Goal: Task Accomplishment & Management: Use online tool/utility

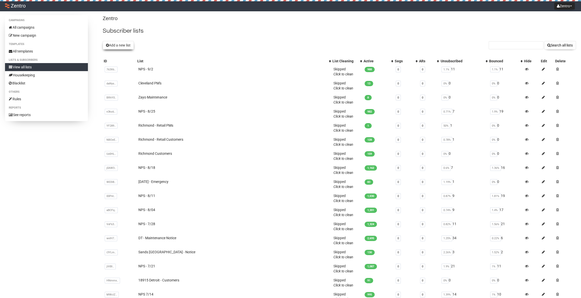
click at [119, 48] on button "Add a new list" at bounding box center [118, 45] width 31 height 9
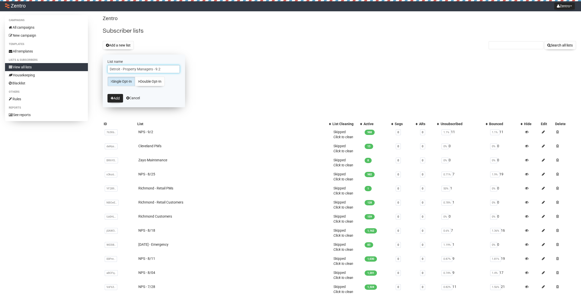
click at [159, 69] on input "Detroit - Property Managers - 9.2" at bounding box center [144, 69] width 72 height 8
type input "Detroit - Property Managers - 9/2"
click at [116, 98] on button "Add" at bounding box center [116, 98] width 16 height 9
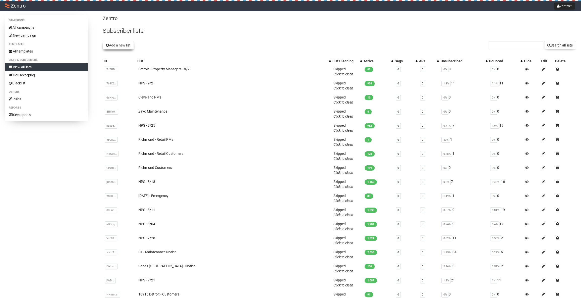
click at [124, 44] on button "Add a new list" at bounding box center [118, 45] width 31 height 9
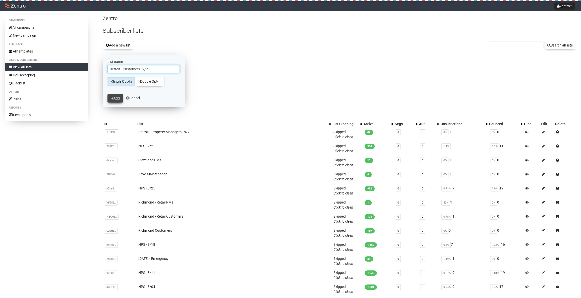
type input "Detroit - Customers - 9/2"
click at [123, 94] on button "Add" at bounding box center [116, 98] width 16 height 9
